Goal: Book appointment/travel/reservation

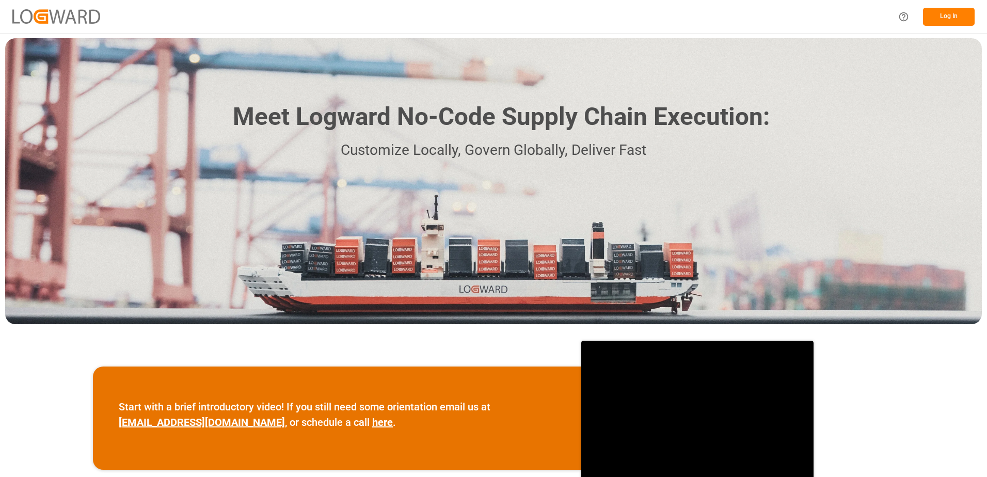
click at [946, 20] on button "Log In" at bounding box center [949, 17] width 52 height 18
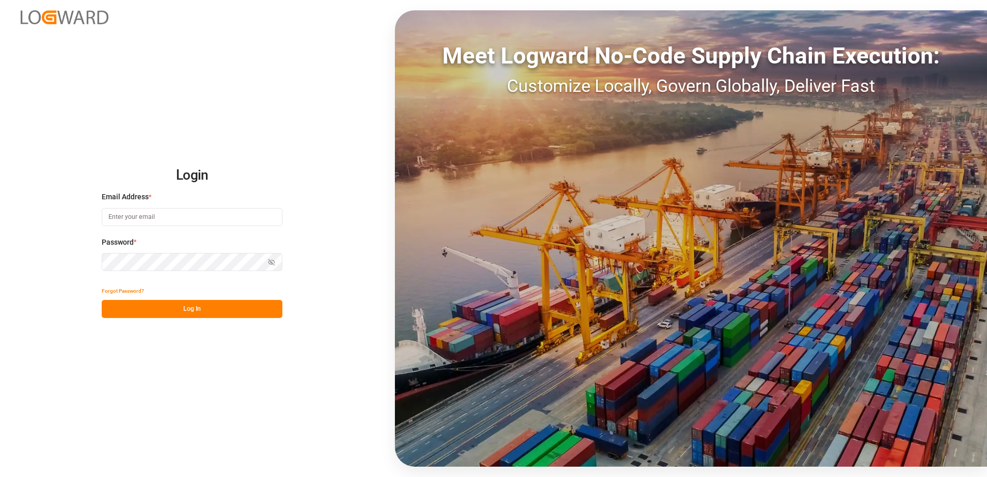
click at [189, 214] on input at bounding box center [192, 217] width 181 height 18
type input "[PERSON_NAME][EMAIL_ADDRESS][DOMAIN_NAME]"
click at [198, 309] on button "Log In" at bounding box center [192, 309] width 181 height 18
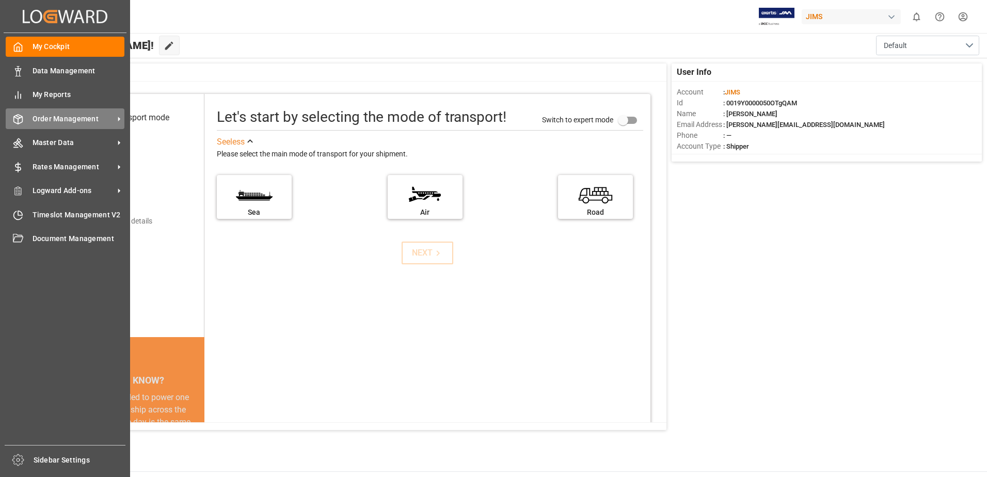
click at [66, 120] on span "Order Management" at bounding box center [74, 119] width 82 height 11
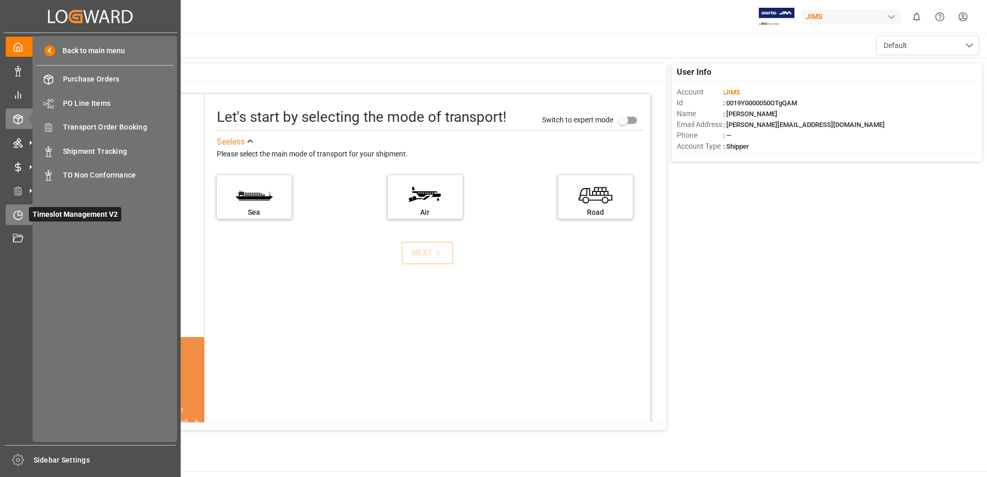
click at [14, 218] on icon at bounding box center [18, 215] width 10 height 10
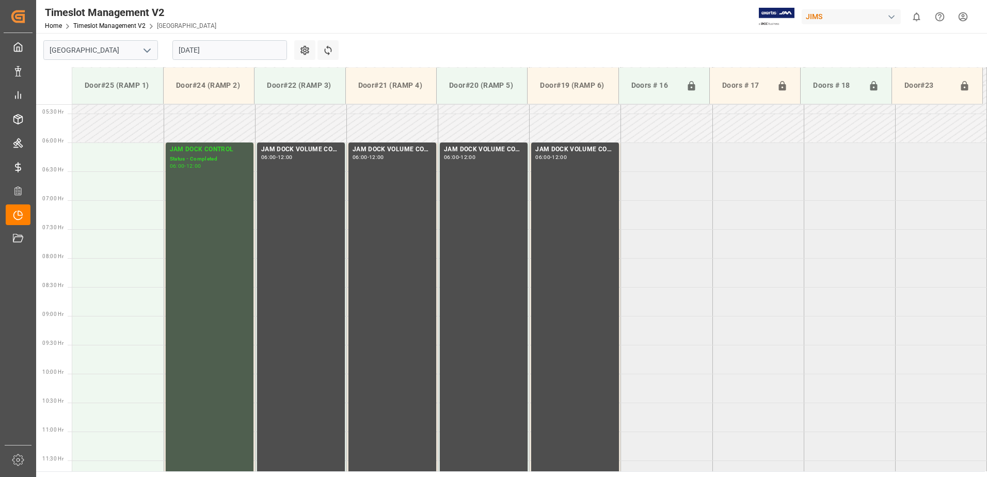
scroll to position [231, 0]
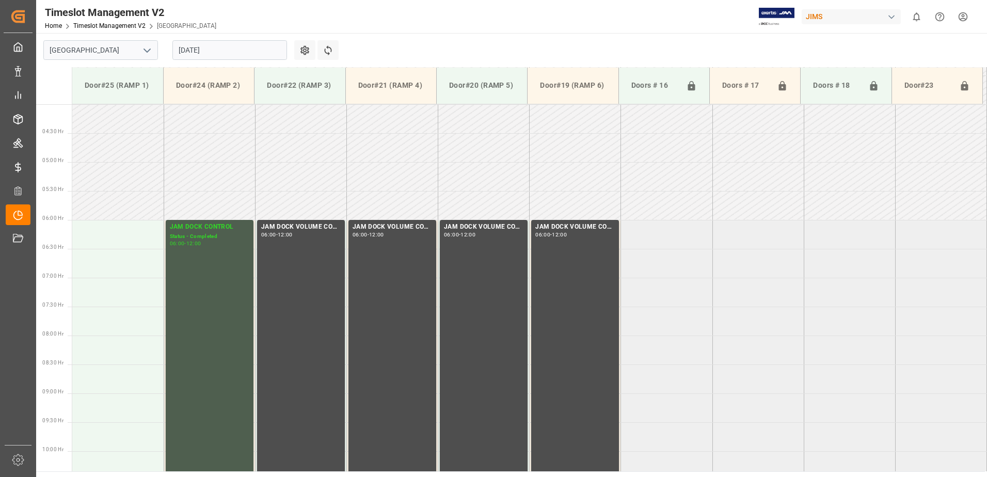
click at [225, 50] on input "[DATE]" at bounding box center [229, 50] width 115 height 20
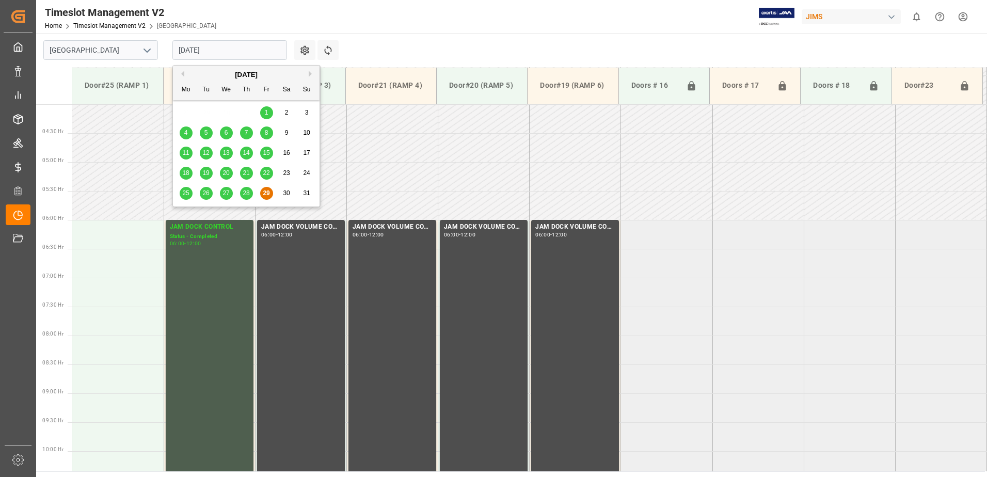
click at [312, 72] on button "Next Month" at bounding box center [312, 74] width 6 height 6
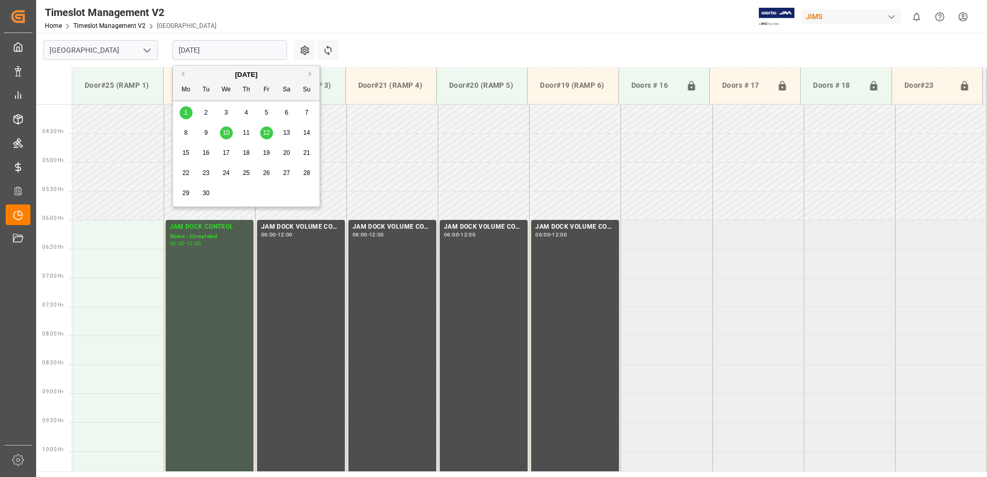
click at [185, 111] on span "1" at bounding box center [186, 112] width 4 height 7
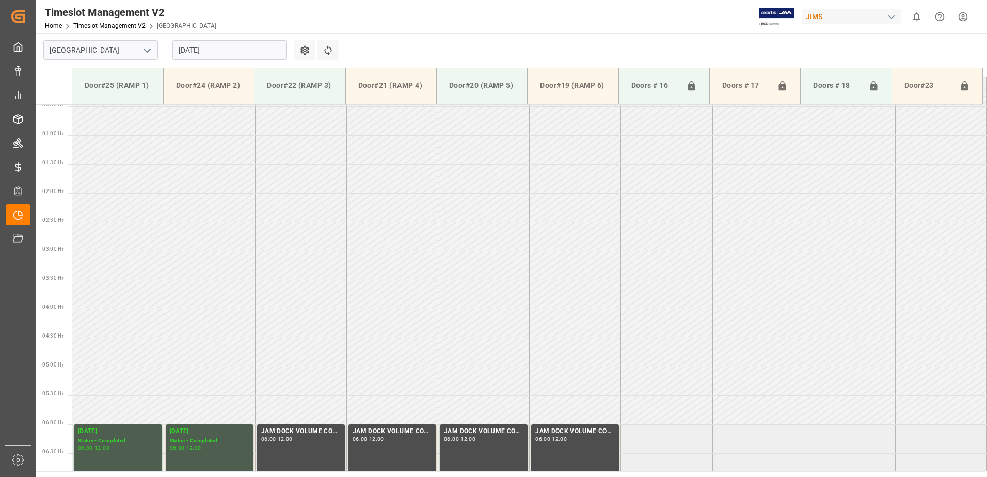
scroll to position [0, 0]
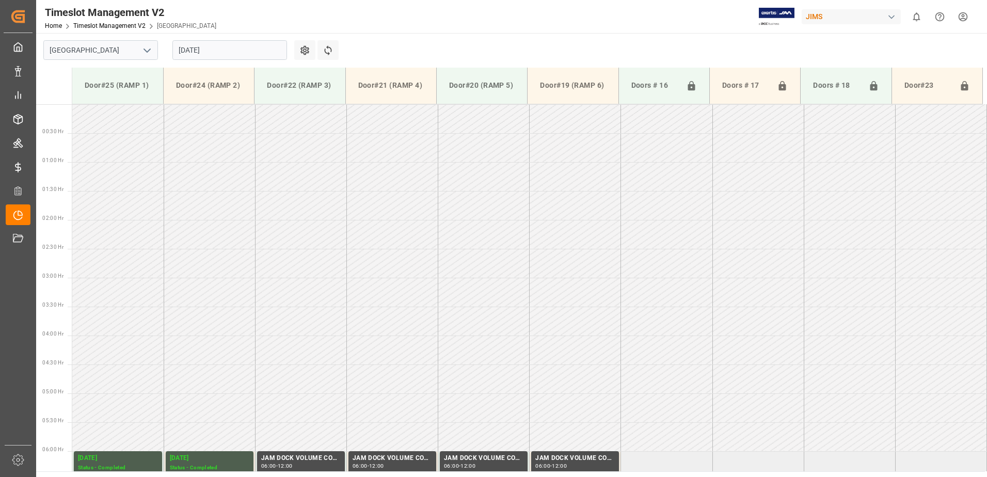
click at [243, 50] on input "[DATE]" at bounding box center [229, 50] width 115 height 20
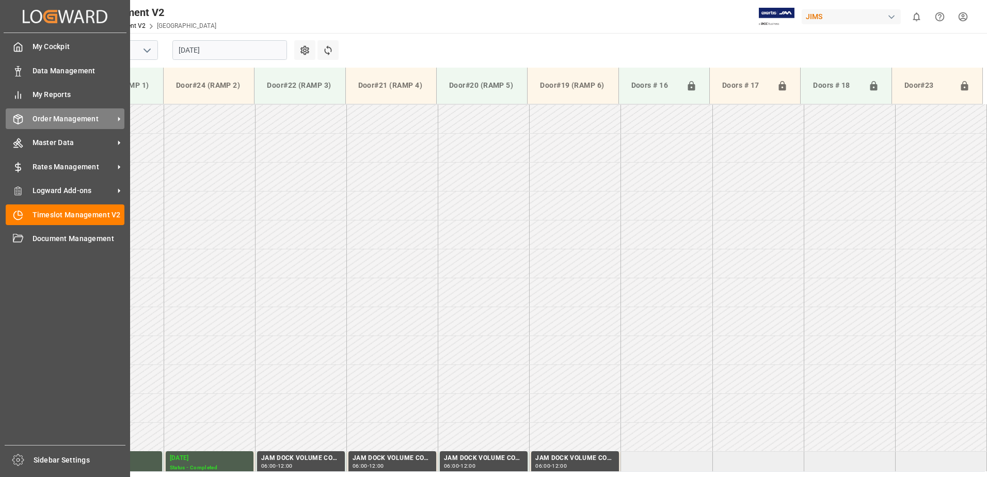
click at [46, 120] on span "Order Management" at bounding box center [74, 119] width 82 height 11
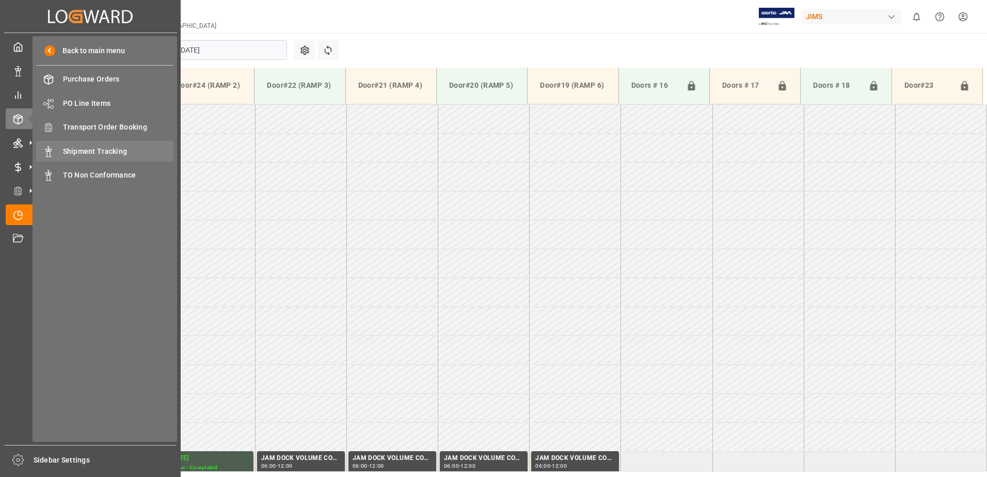
click at [120, 151] on span "Shipment Tracking" at bounding box center [118, 151] width 111 height 11
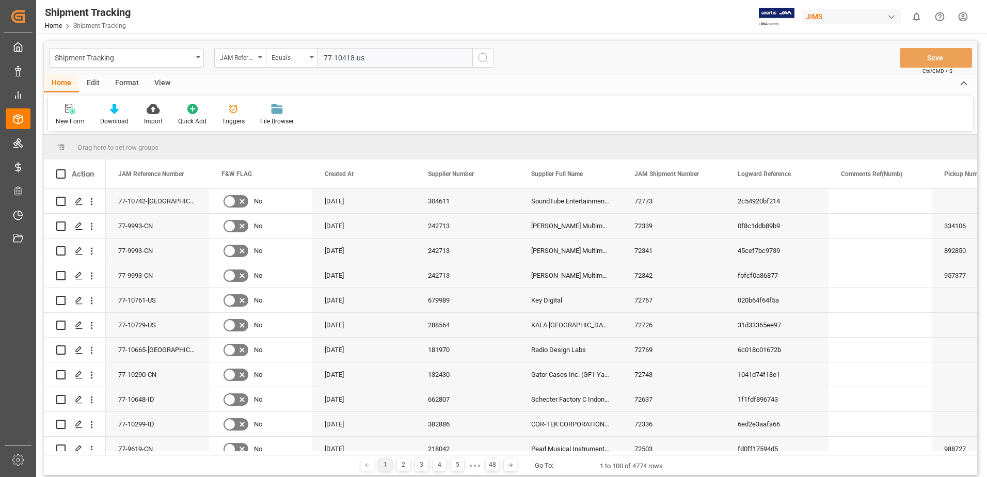
type input "77-10418-us"
click at [485, 59] on icon "search button" at bounding box center [483, 58] width 12 height 12
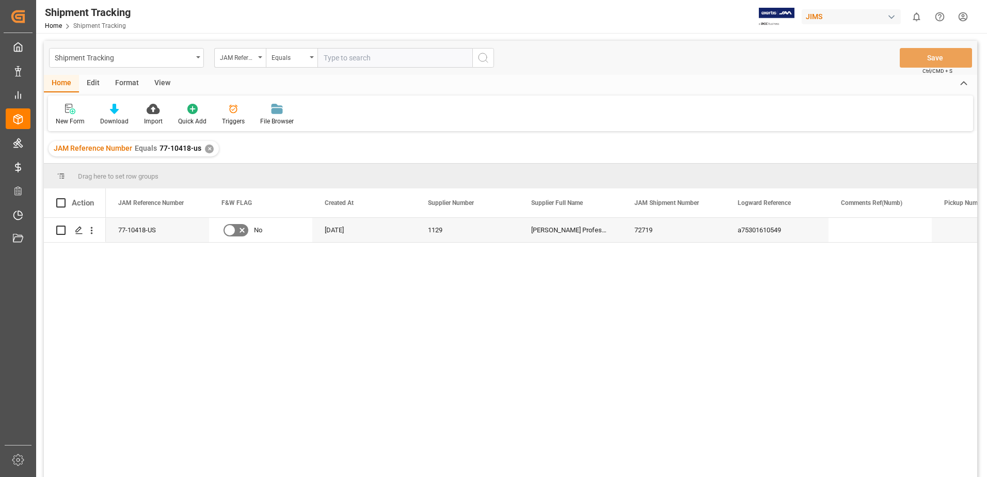
click at [159, 84] on div "View" at bounding box center [162, 84] width 31 height 18
click at [62, 116] on div "Default" at bounding box center [66, 114] width 36 height 23
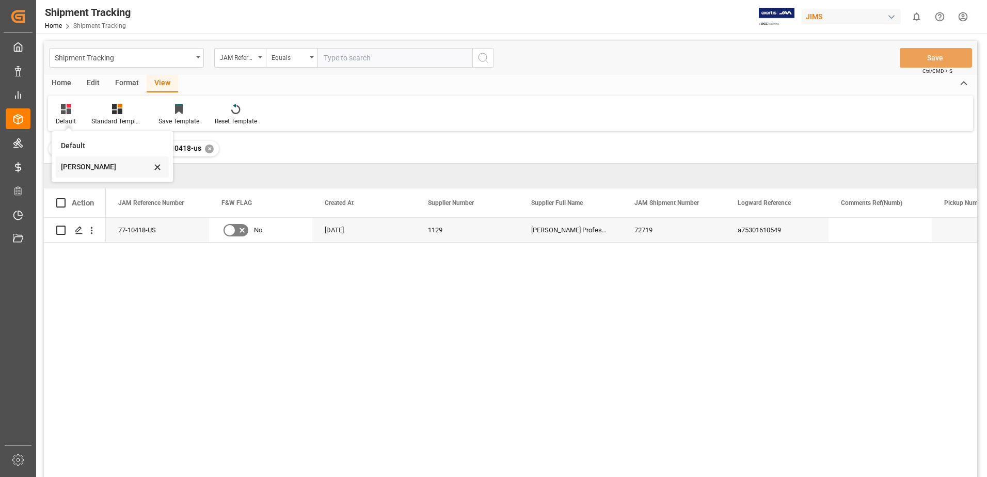
click at [70, 164] on div "[PERSON_NAME]" at bounding box center [106, 167] width 90 height 11
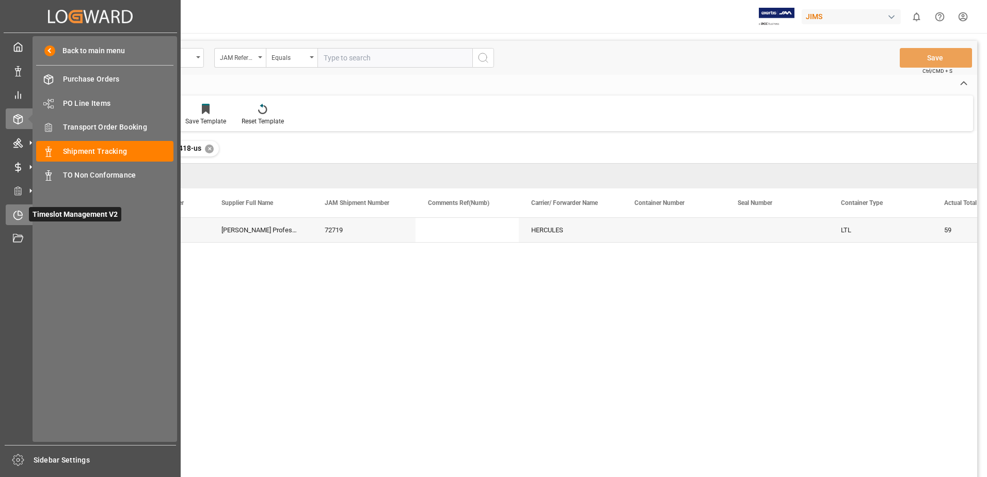
click at [19, 218] on icon at bounding box center [18, 215] width 10 height 10
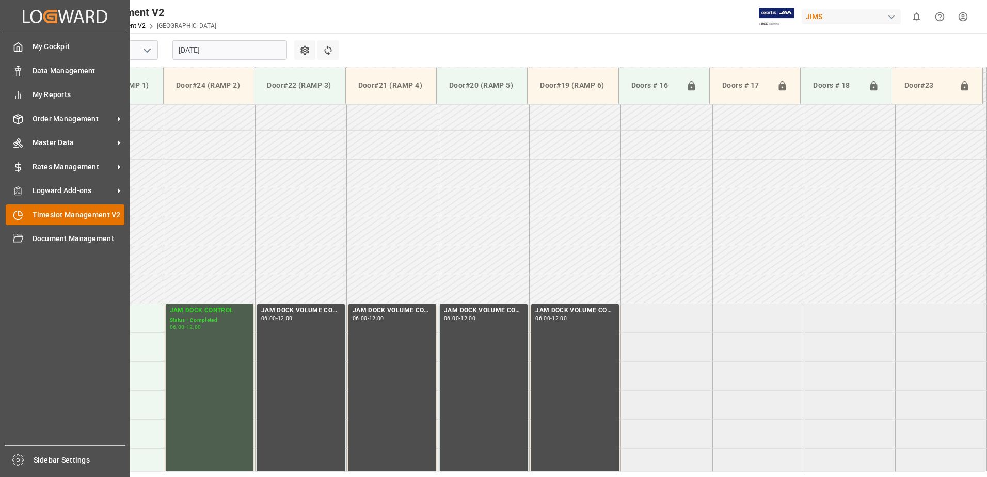
scroll to position [283, 0]
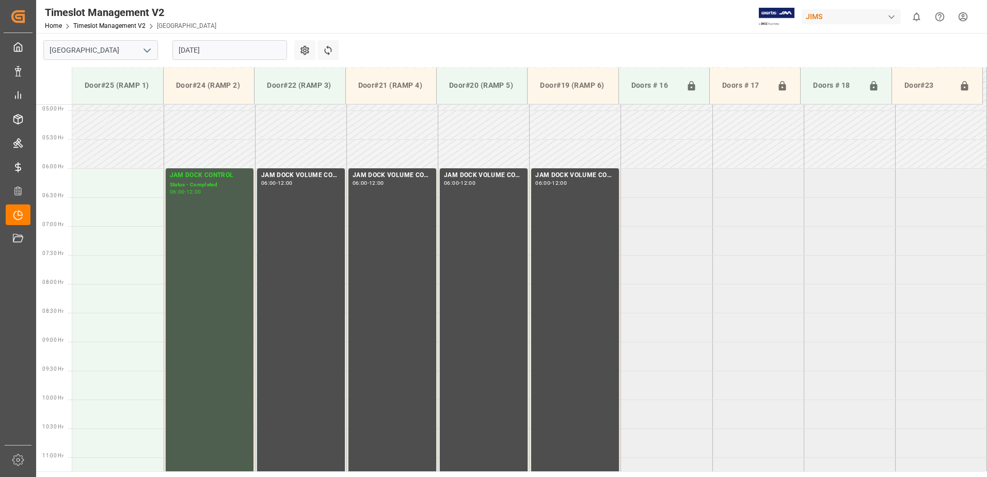
click at [220, 47] on input "[DATE]" at bounding box center [229, 50] width 115 height 20
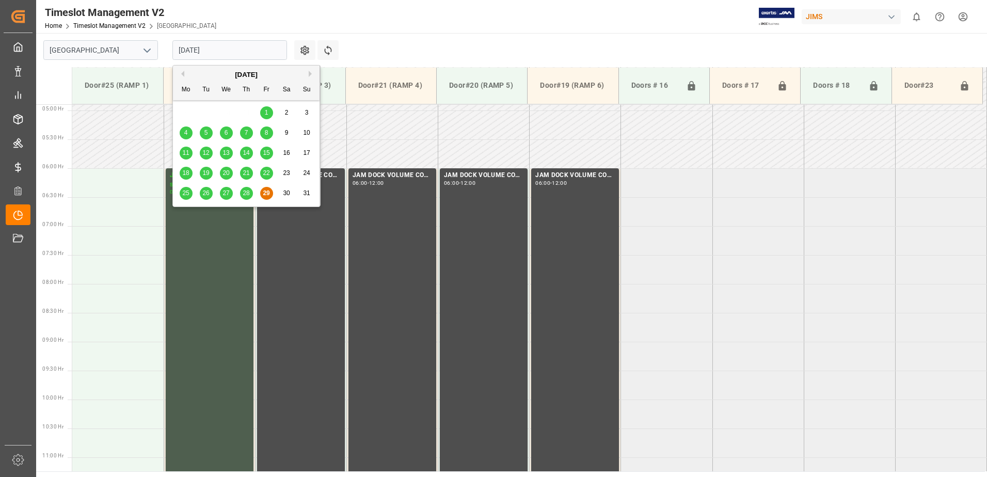
click at [311, 72] on button "Next Month" at bounding box center [312, 74] width 6 height 6
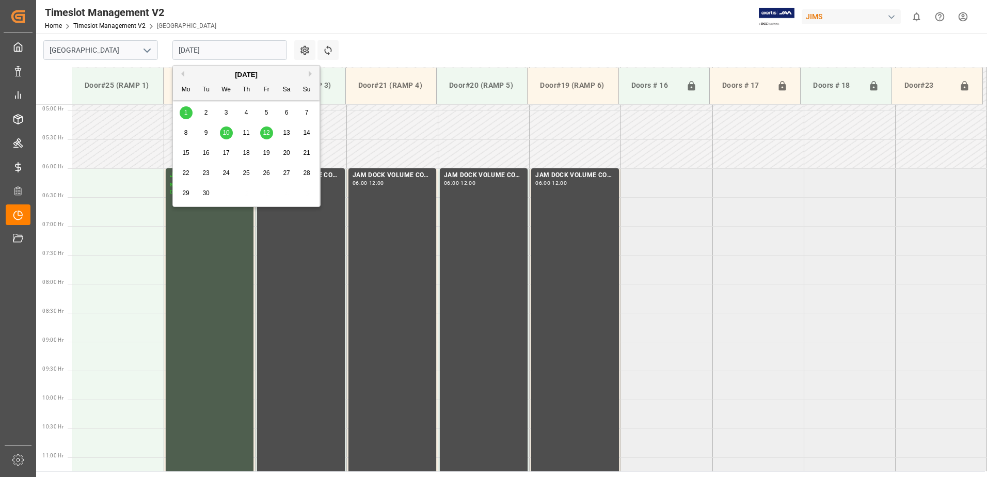
click at [206, 110] on span "2" at bounding box center [206, 112] width 4 height 7
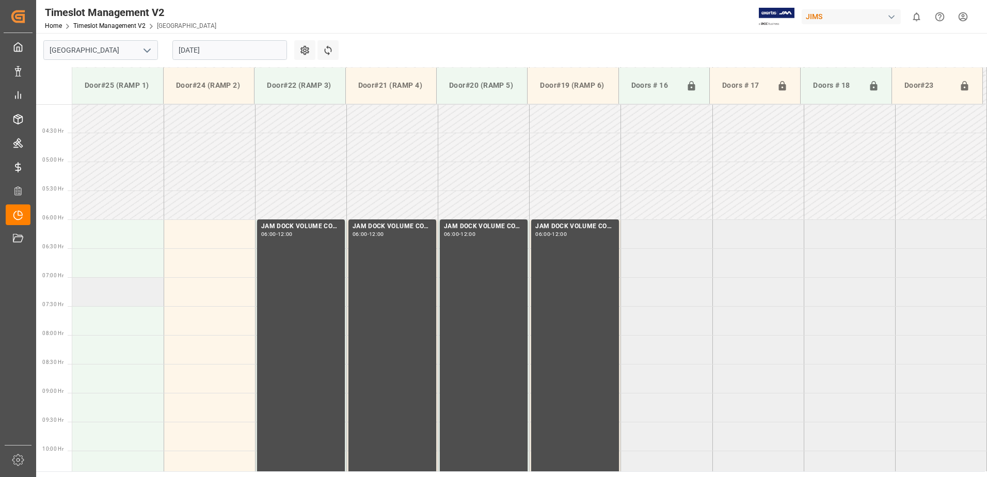
scroll to position [231, 0]
click at [109, 236] on td at bounding box center [117, 234] width 91 height 29
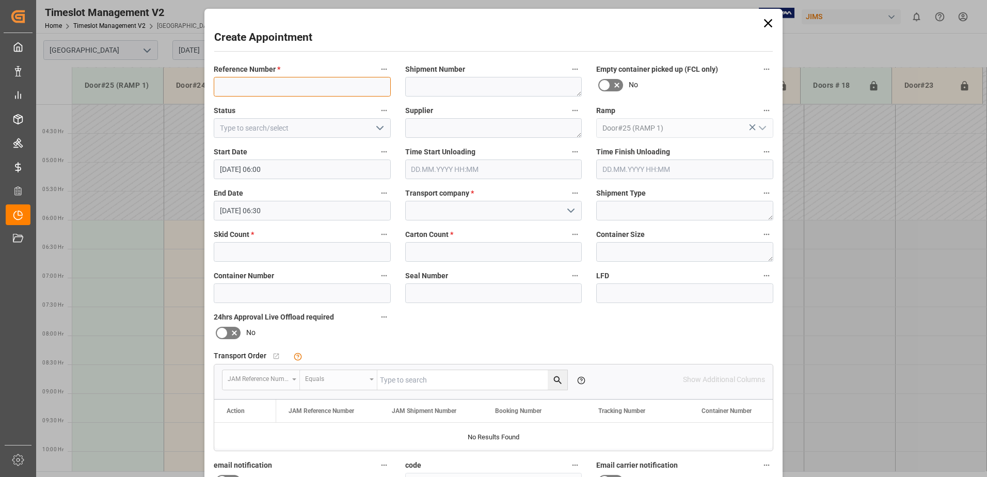
click at [296, 87] on input at bounding box center [302, 87] width 177 height 20
type input "77-10418-US"
click at [444, 83] on textarea at bounding box center [493, 87] width 177 height 20
type textarea "72719"
click at [376, 130] on icon "open menu" at bounding box center [380, 128] width 12 height 12
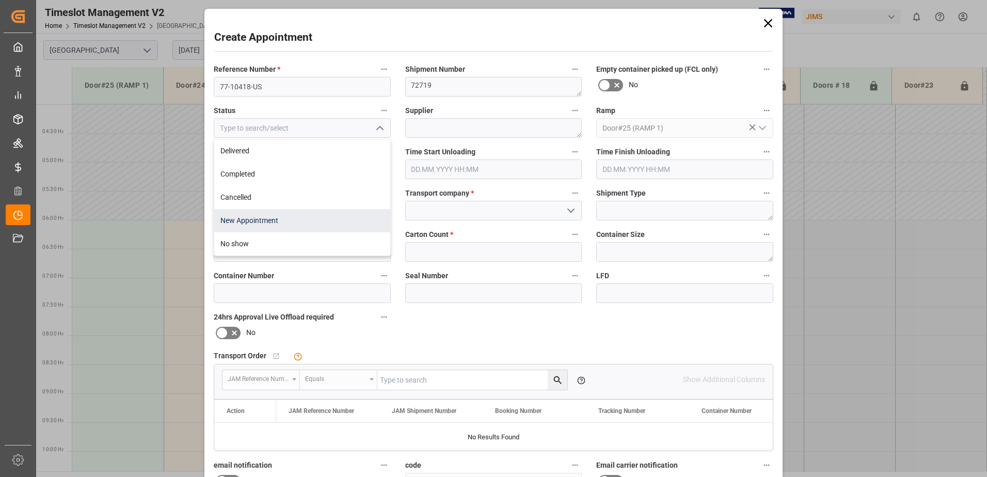
click at [255, 217] on div "New Appointment" at bounding box center [302, 220] width 176 height 23
type input "New Appointment"
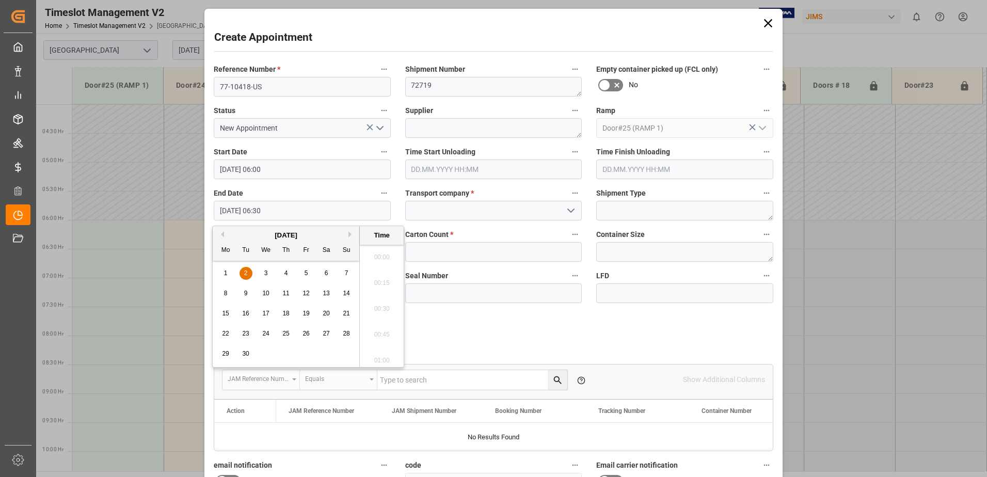
click at [299, 213] on input "[DATE] 06:30" at bounding box center [302, 211] width 177 height 20
click at [675, 334] on div "Reference Number * 77-10418-US Shipment Number 72719 Empty container picked up …" at bounding box center [493, 319] width 574 height 520
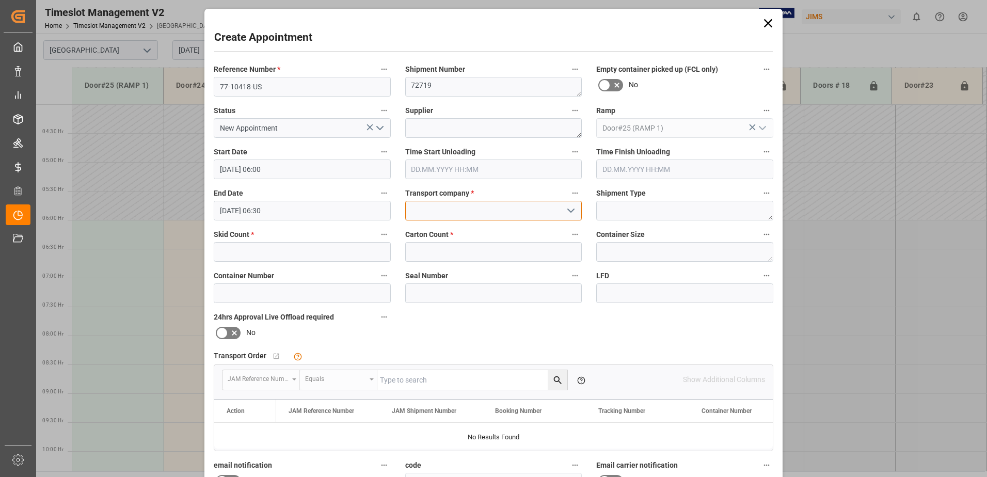
click at [423, 212] on input at bounding box center [493, 211] width 177 height 20
type input "HERCULES"
click at [758, 217] on textarea at bounding box center [684, 211] width 177 height 20
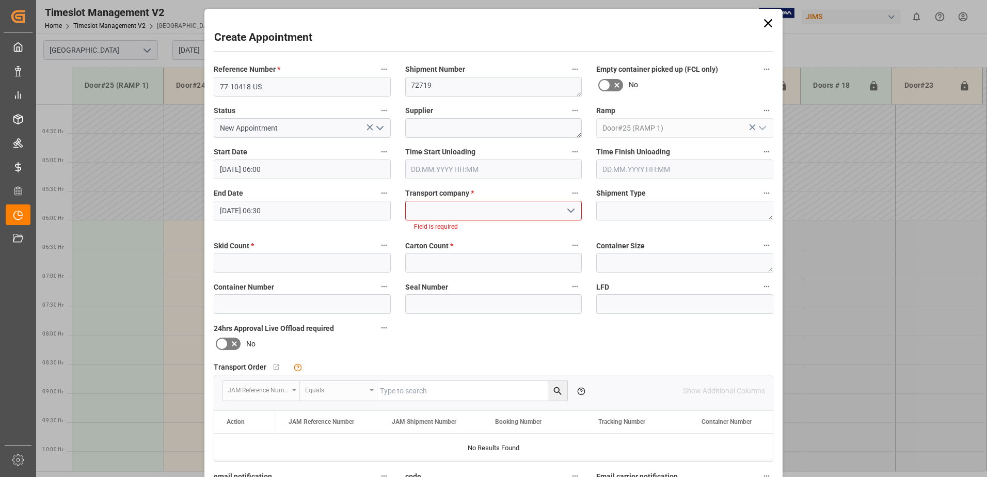
click at [571, 210] on icon "open menu" at bounding box center [571, 210] width 12 height 12
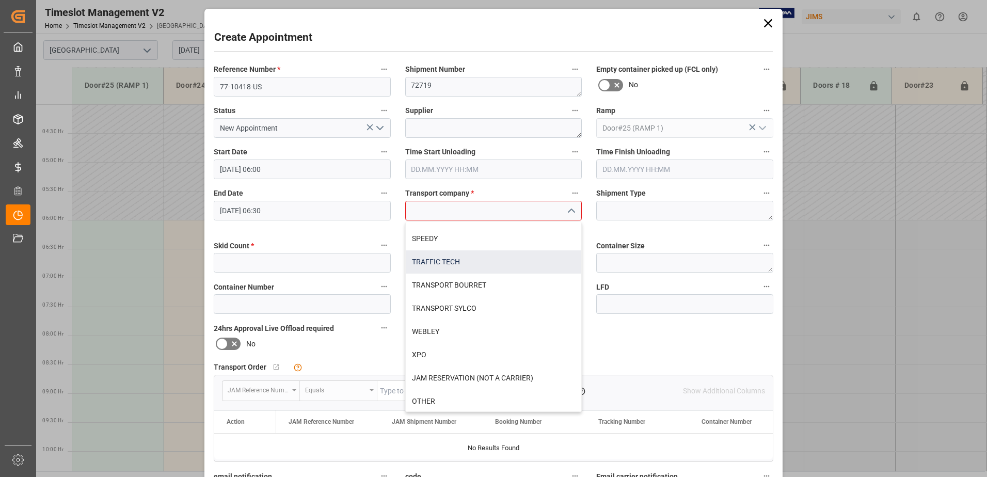
scroll to position [414, 0]
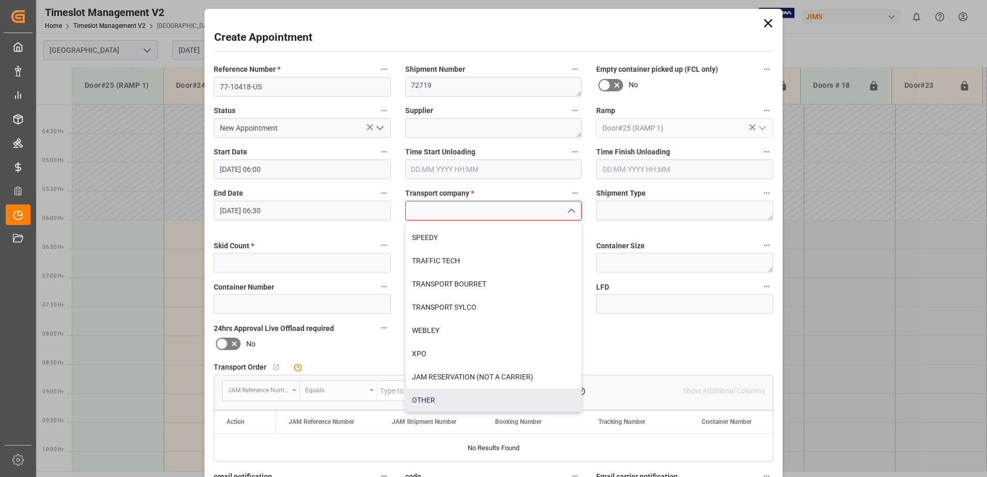
click at [433, 400] on div "OTHER" at bounding box center [494, 400] width 176 height 23
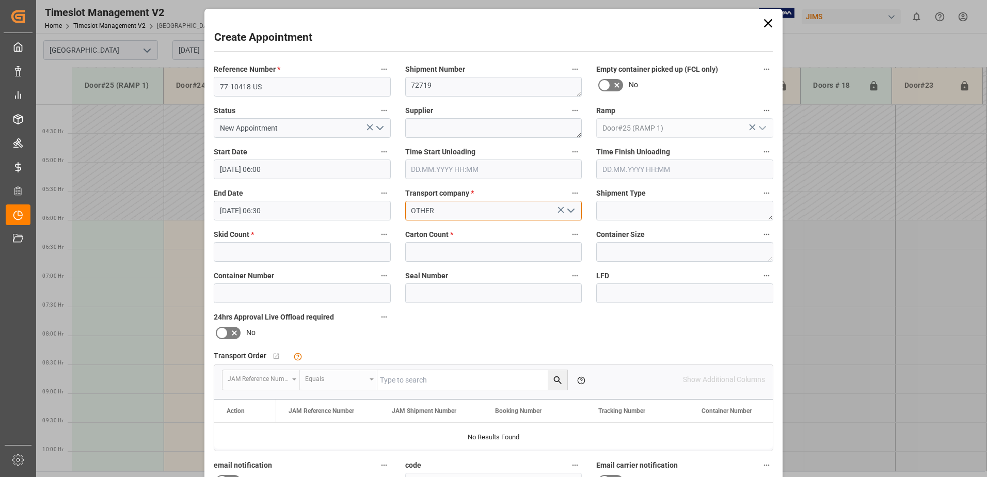
click at [449, 212] on input "OTHER" at bounding box center [493, 211] width 177 height 20
type input "OTHER"
click at [645, 202] on textarea at bounding box center [684, 211] width 177 height 20
type textarea "LTL"
click at [288, 252] on input "text" at bounding box center [302, 252] width 177 height 20
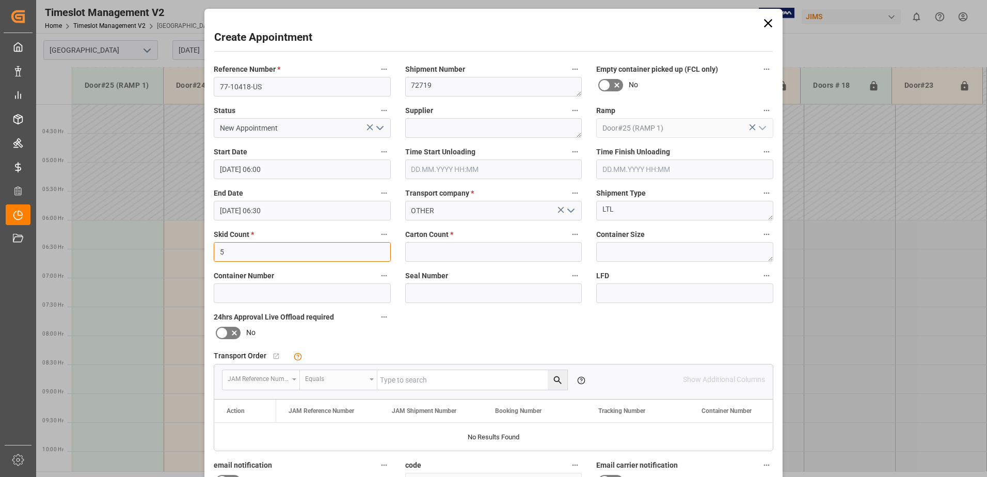
type input "5"
click at [464, 256] on input "text" at bounding box center [493, 252] width 177 height 20
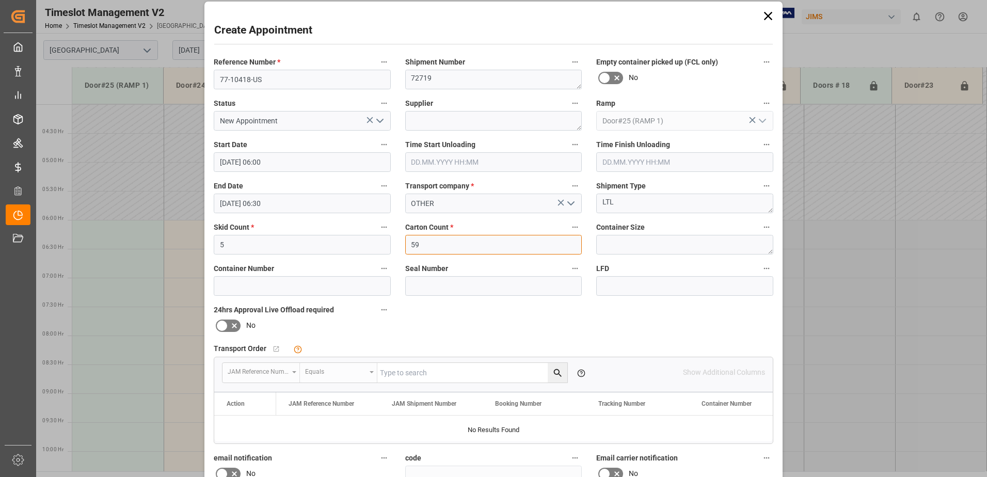
scroll to position [0, 0]
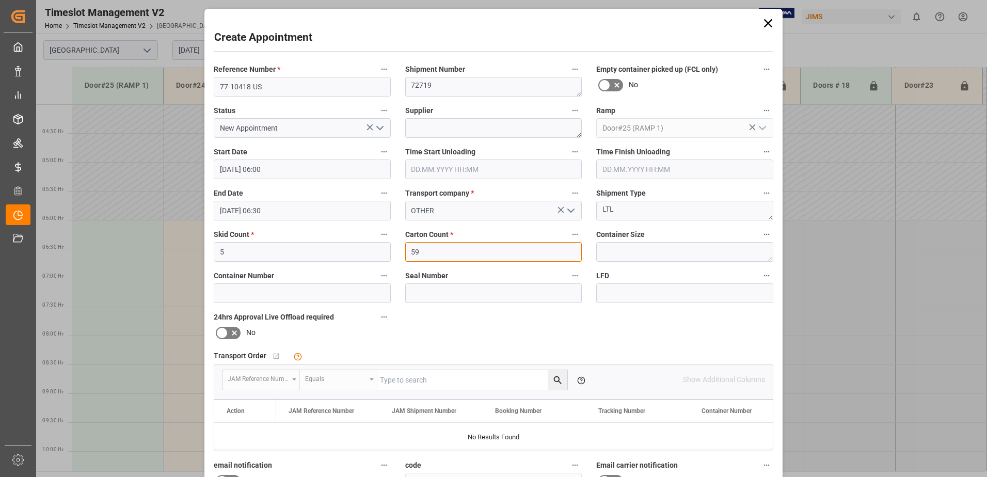
type input "59"
click at [444, 135] on textarea at bounding box center [493, 128] width 177 height 20
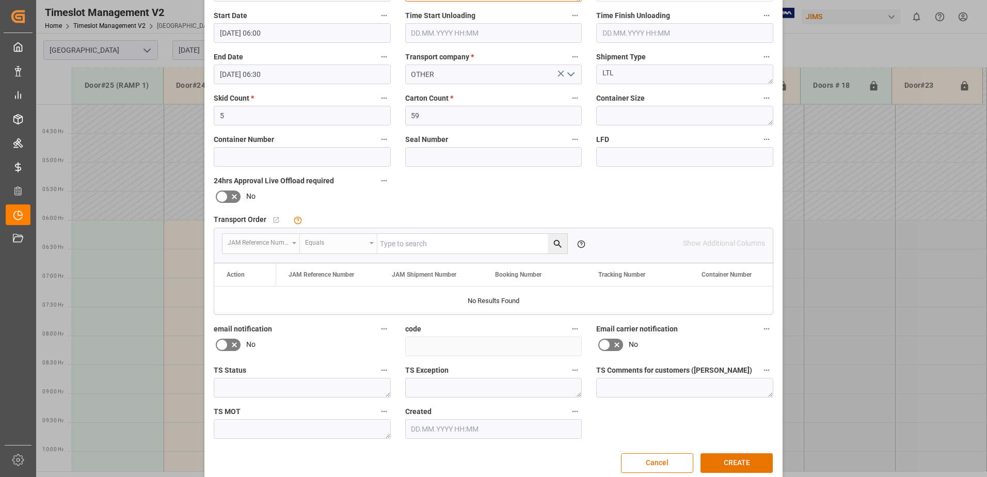
scroll to position [151, 0]
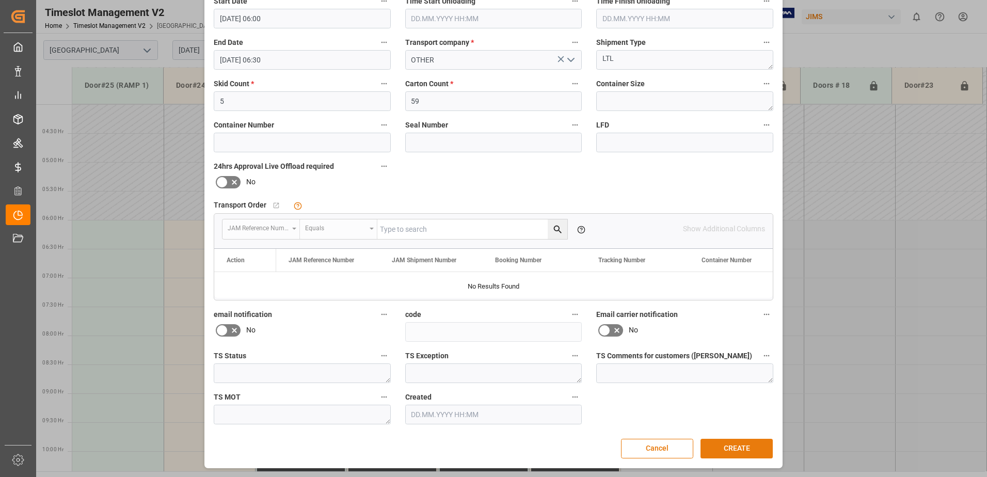
type textarea "[PERSON_NAME] PRO"
click at [739, 452] on button "CREATE" at bounding box center [736, 449] width 72 height 20
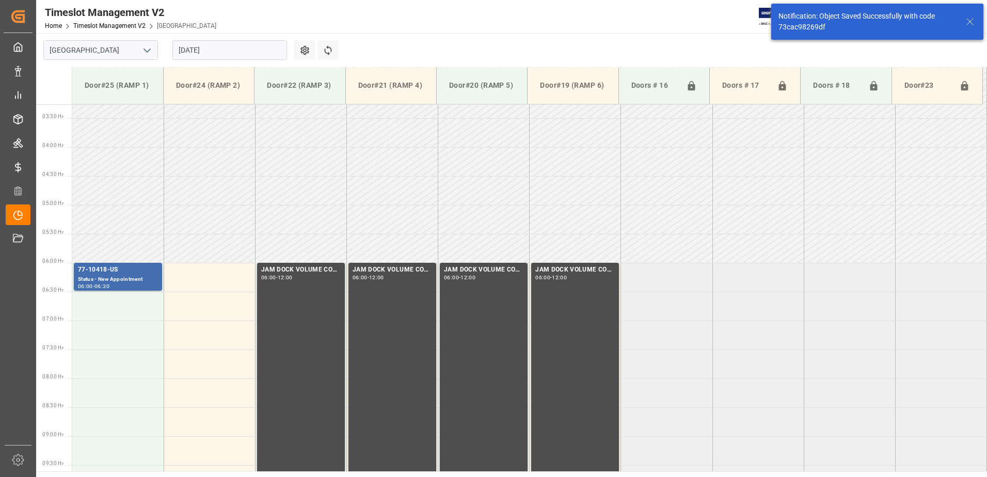
scroll to position [283, 0]
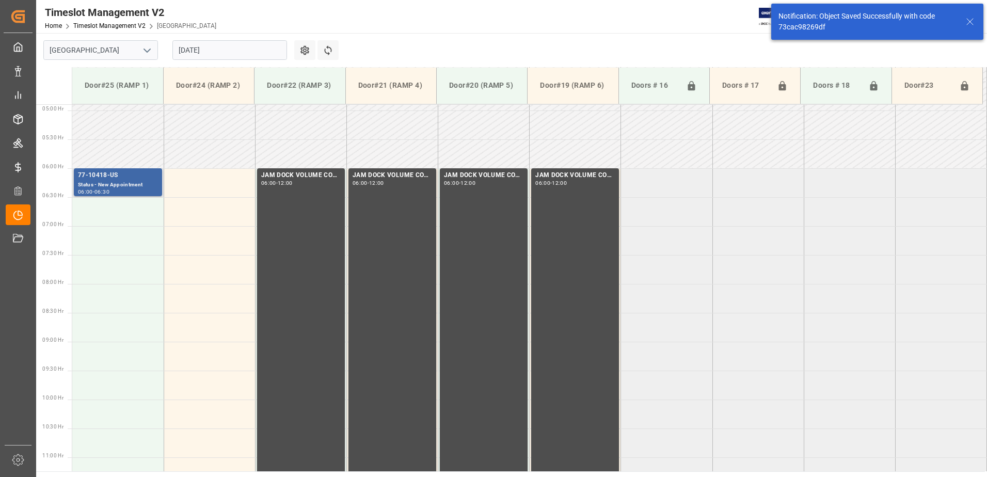
click at [134, 177] on div "77-10418-US" at bounding box center [118, 175] width 80 height 10
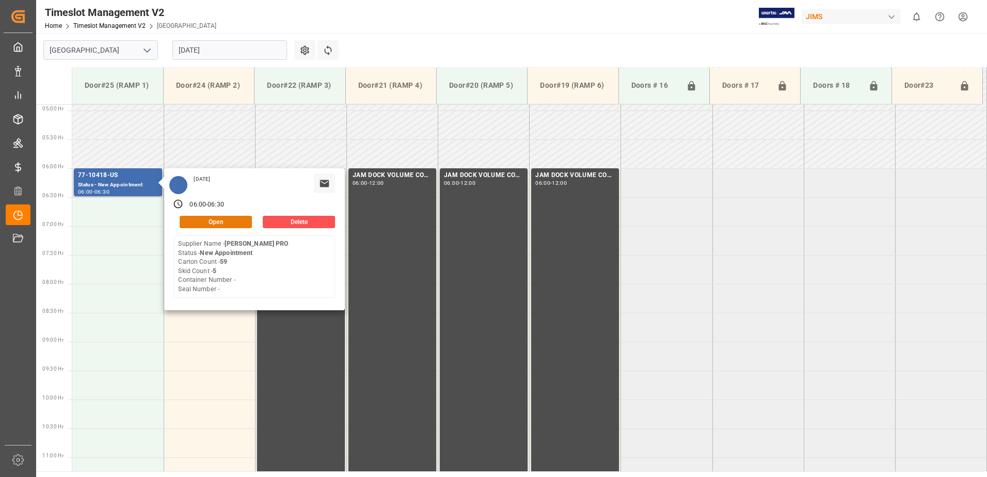
click at [217, 222] on button "Open" at bounding box center [216, 222] width 72 height 12
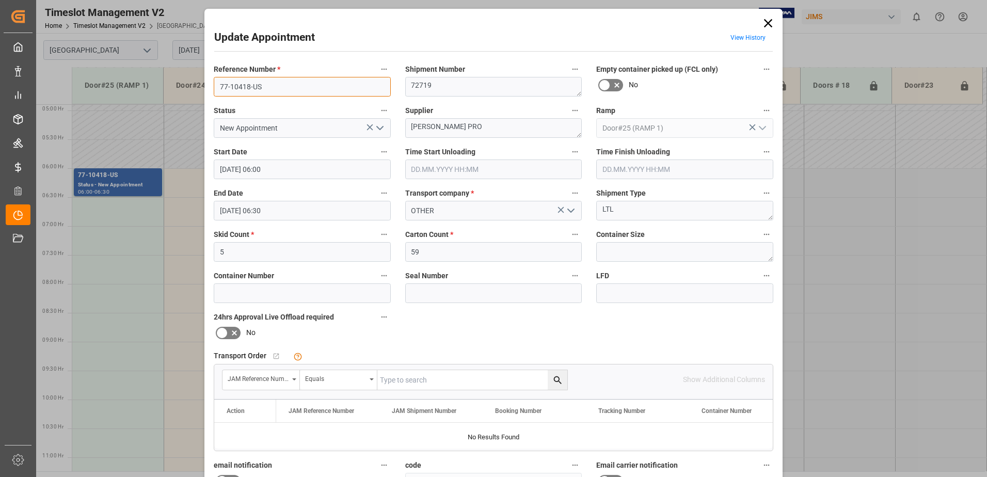
click at [273, 87] on input "77-10418-US" at bounding box center [302, 87] width 177 height 20
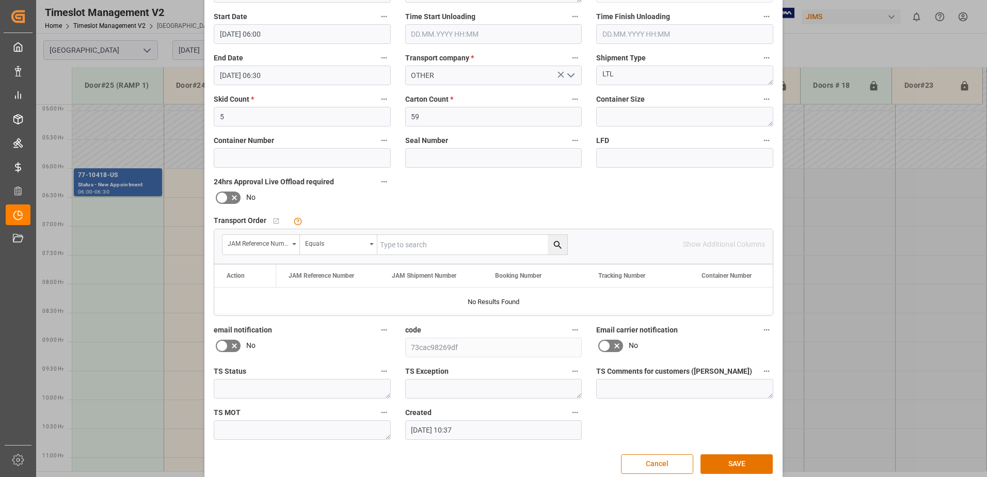
scroll to position [151, 0]
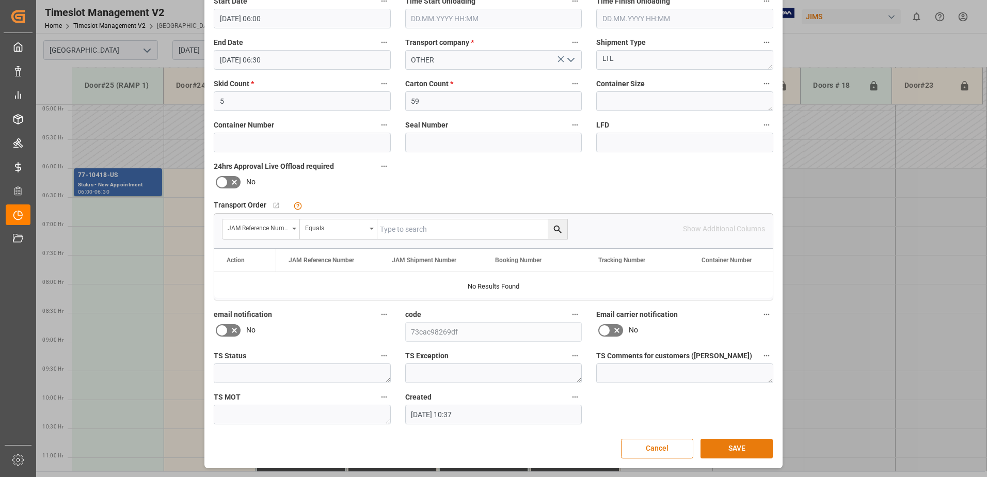
type input "77-10418-[GEOGRAPHIC_DATA](IN07/11 lines)"
click at [737, 448] on button "SAVE" at bounding box center [736, 449] width 72 height 20
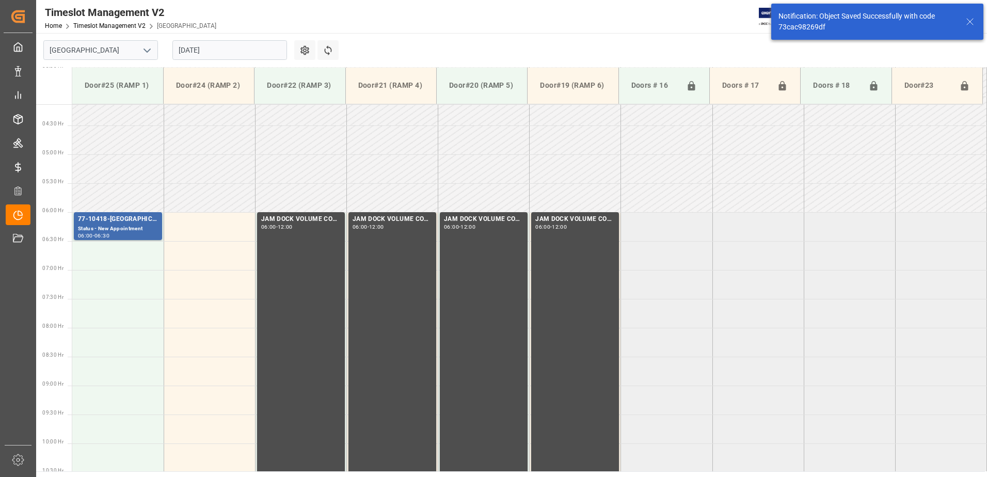
scroll to position [283, 0]
